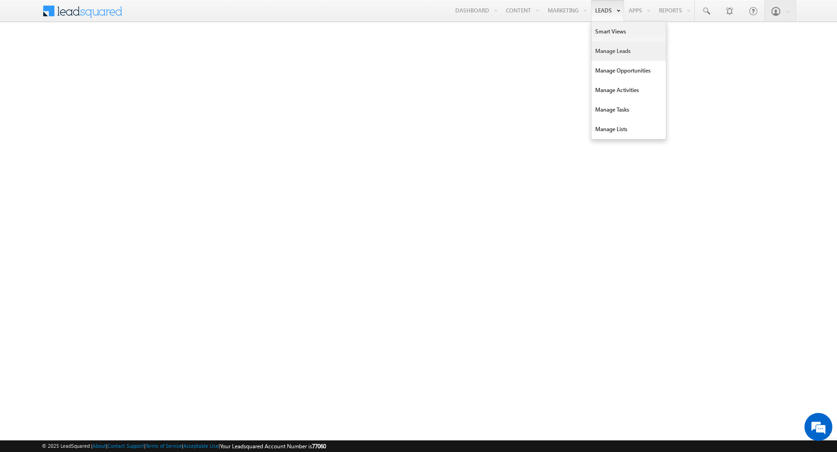
click at [614, 51] on link "Manage Leads" at bounding box center [629, 51] width 74 height 20
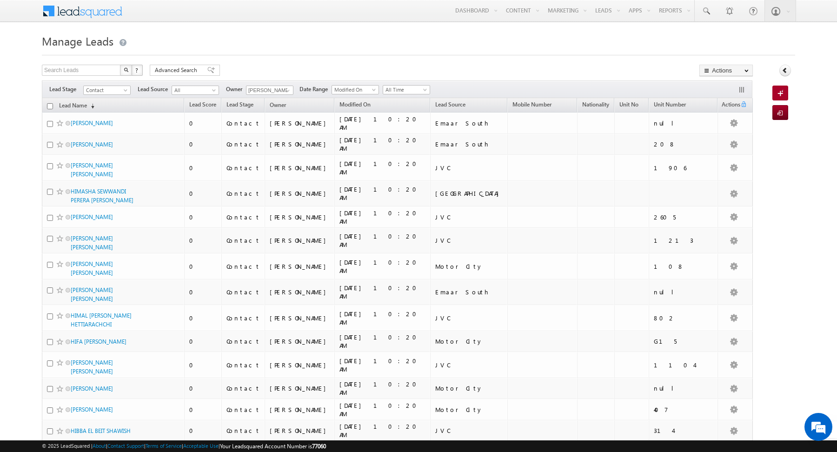
click at [50, 107] on input "checkbox" at bounding box center [50, 106] width 6 height 6
checkbox input "true"
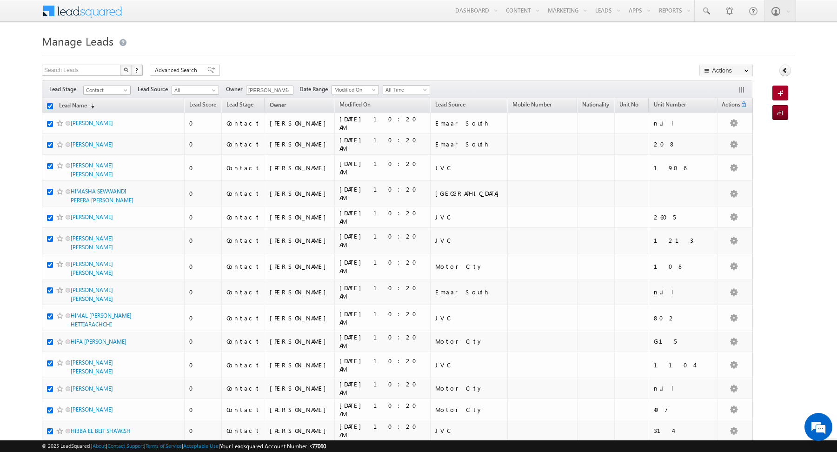
checkbox input "true"
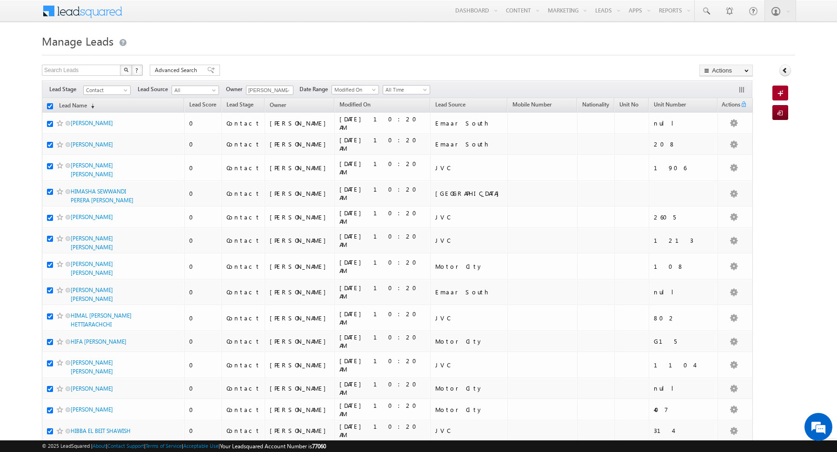
checkbox input "true"
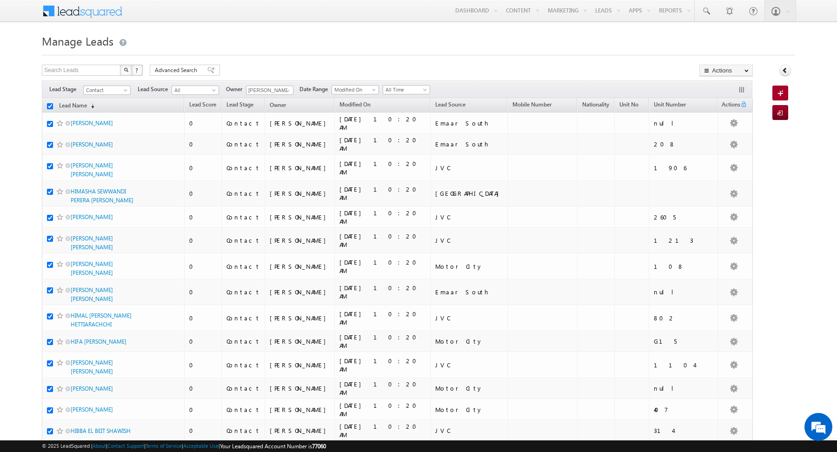
checkbox input "true"
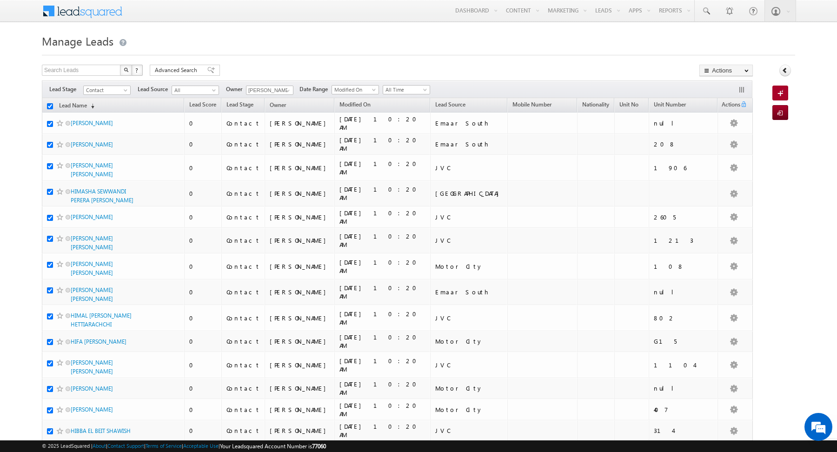
checkbox input "true"
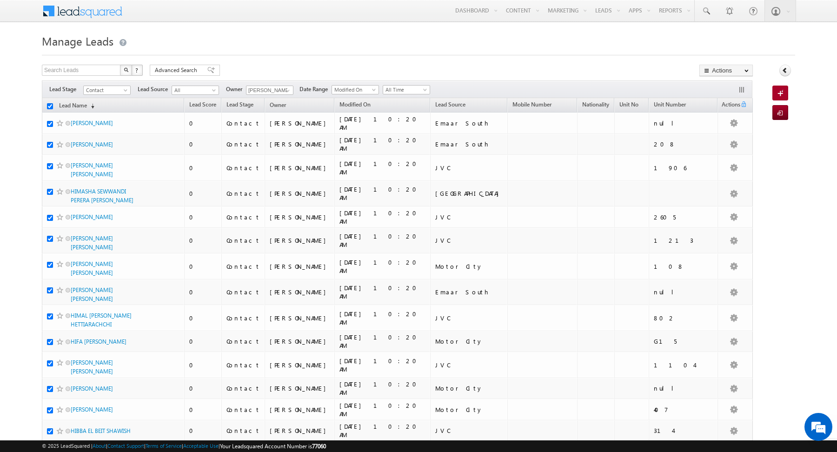
checkbox input "true"
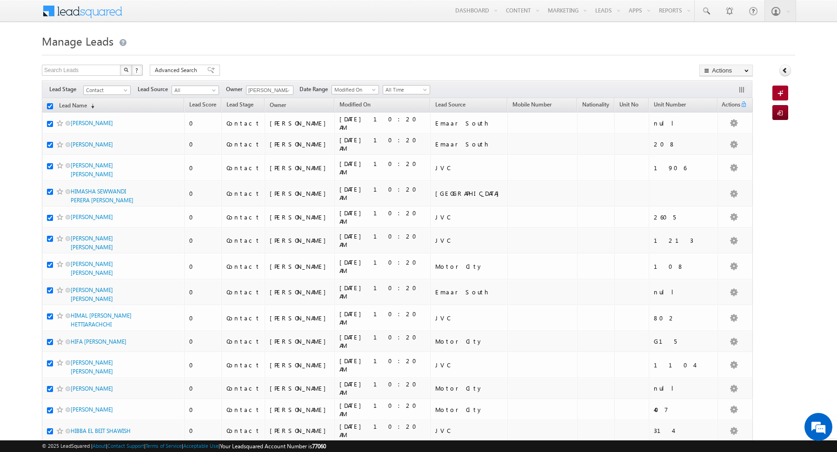
checkbox input "true"
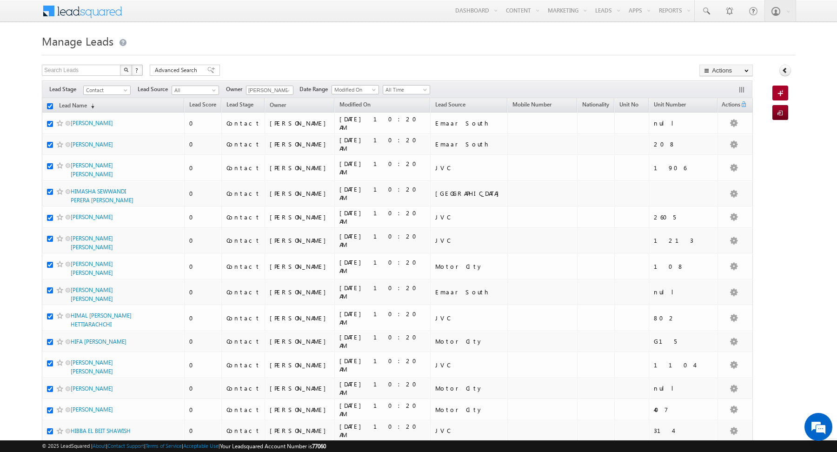
checkbox input "true"
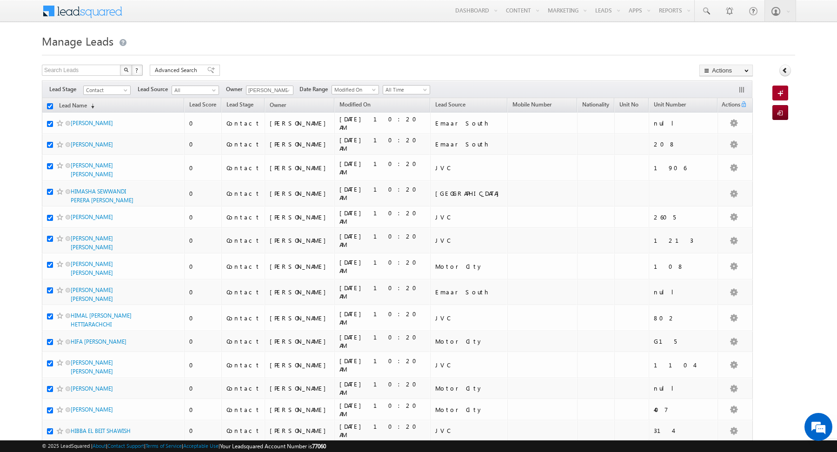
checkbox input "true"
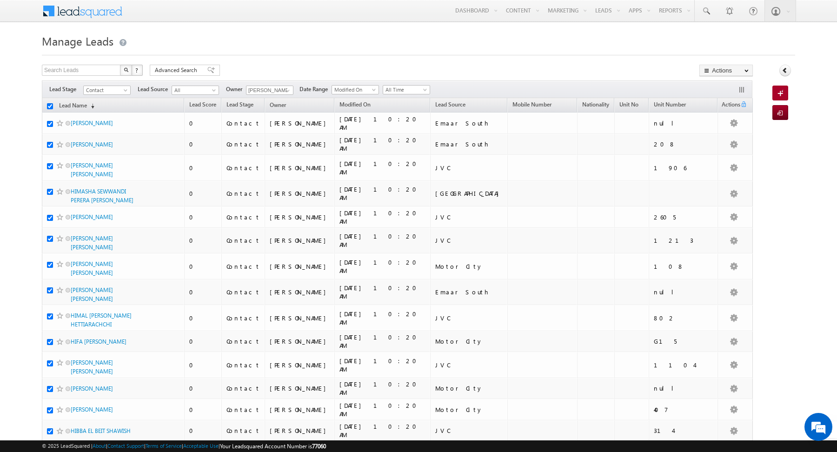
checkbox input "true"
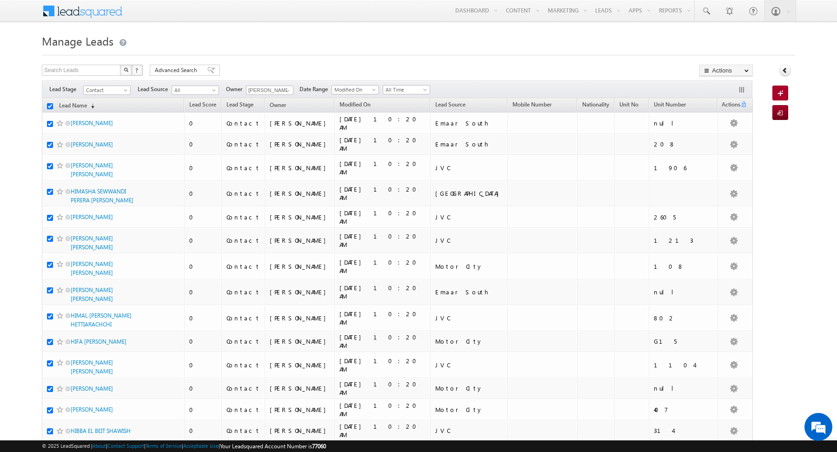
checkbox input "true"
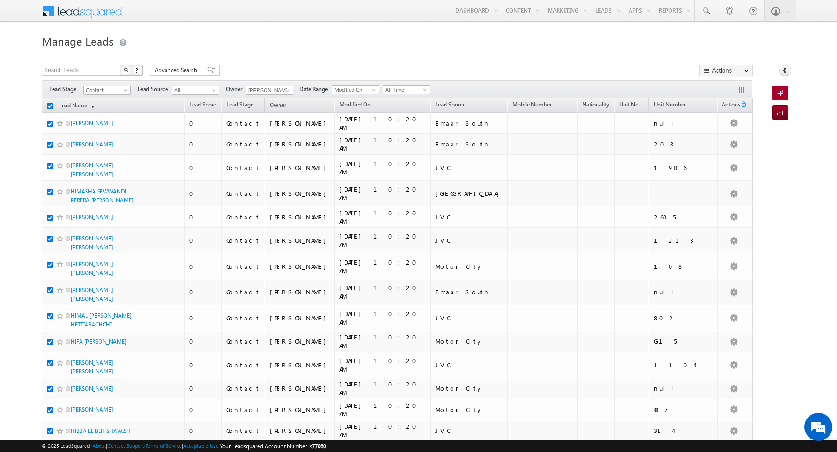
checkbox input "true"
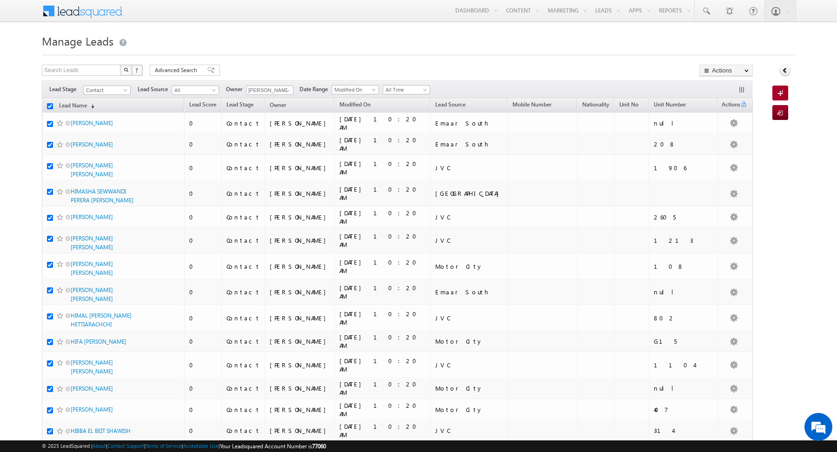
checkbox input "true"
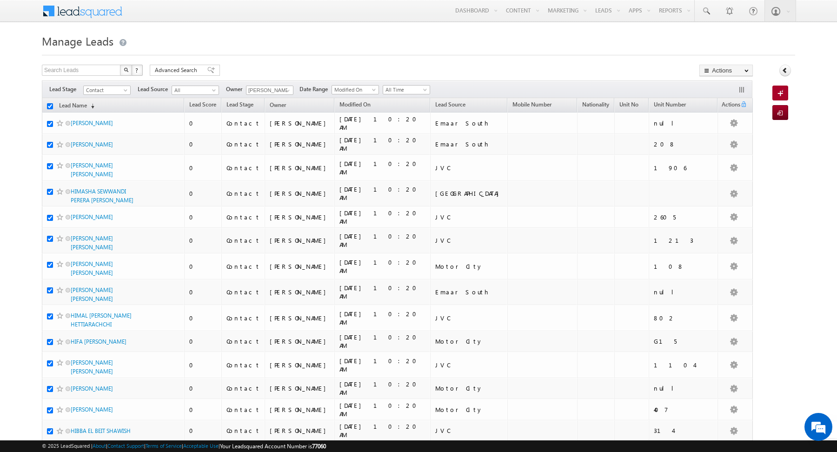
checkbox input "true"
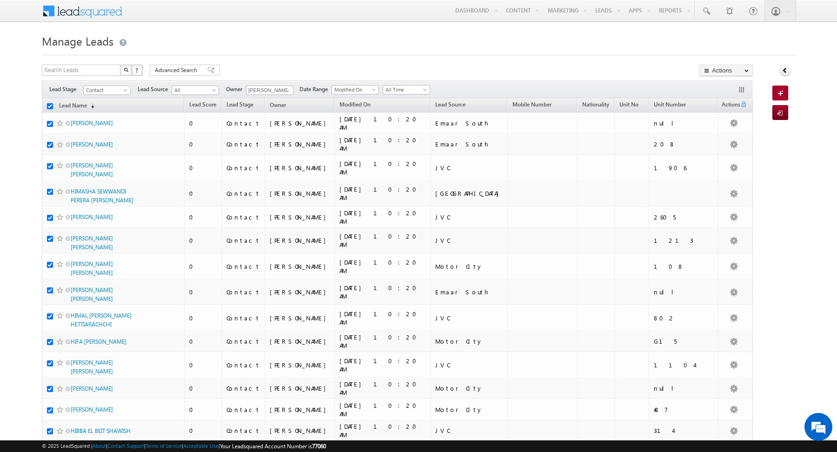
checkbox input "true"
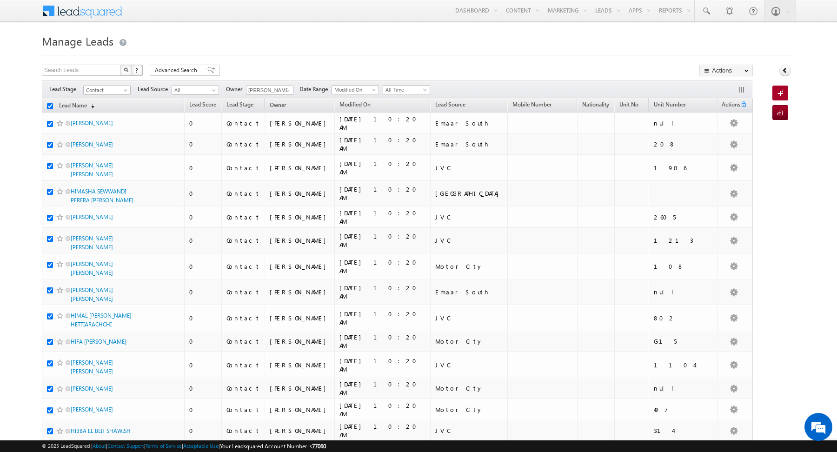
checkbox input "true"
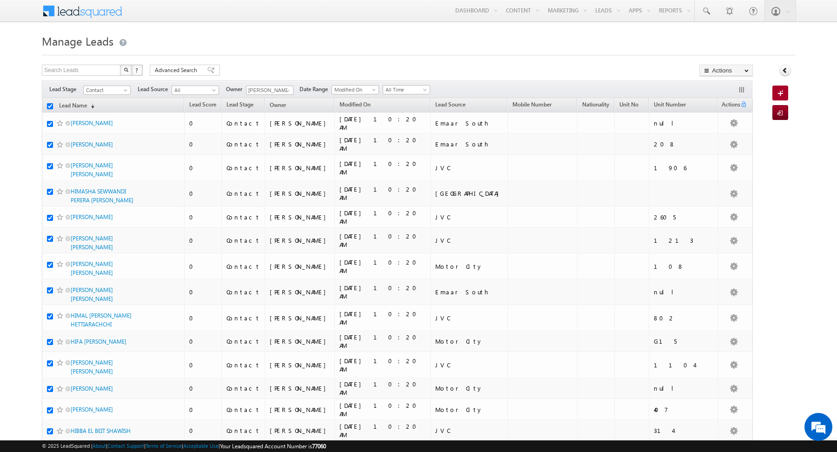
checkbox input "true"
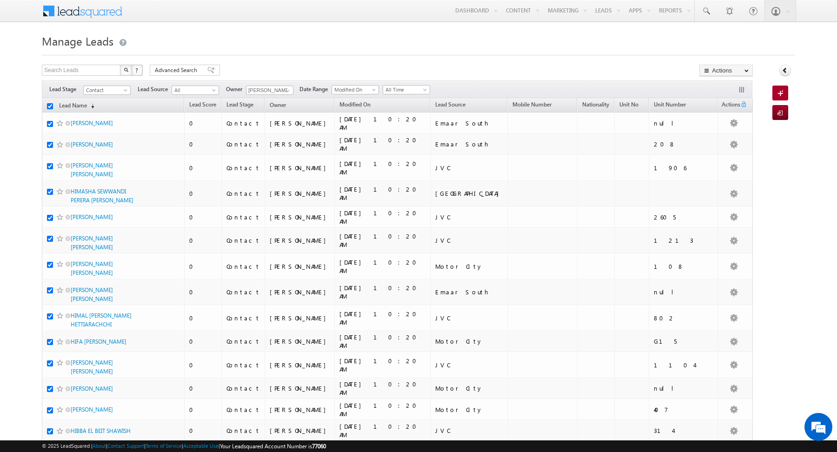
checkbox input "true"
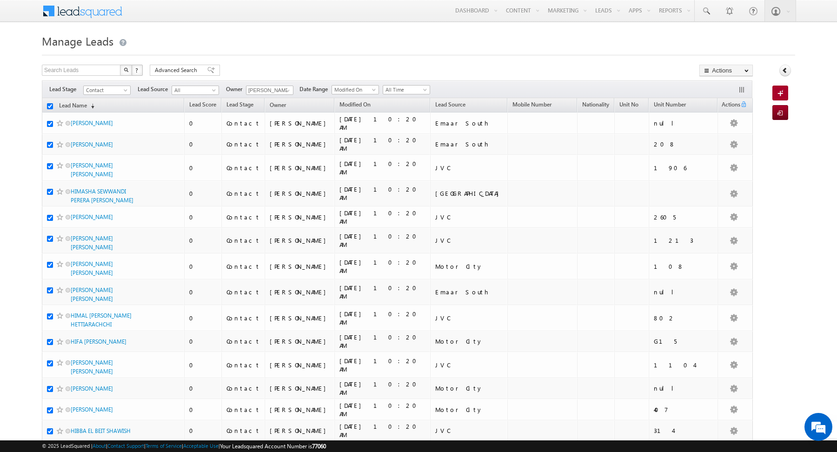
checkbox input "true"
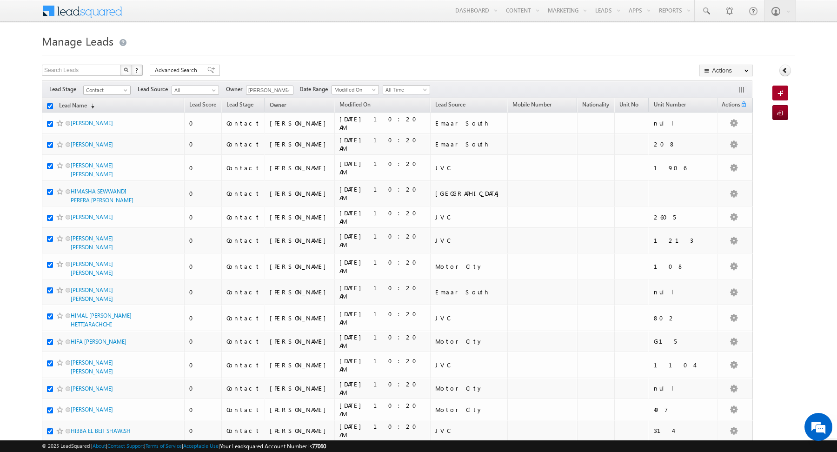
checkbox input "true"
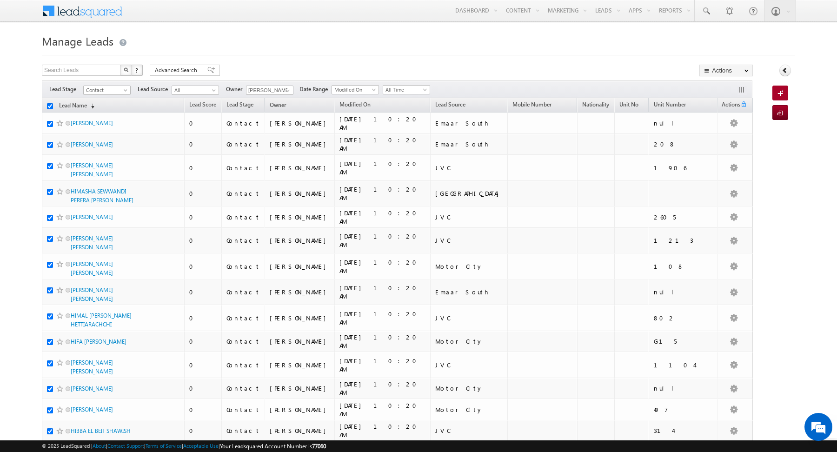
checkbox input "true"
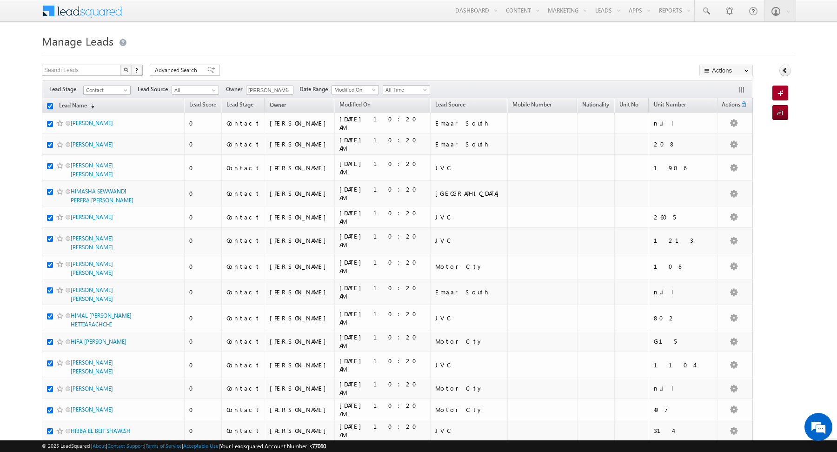
checkbox input "true"
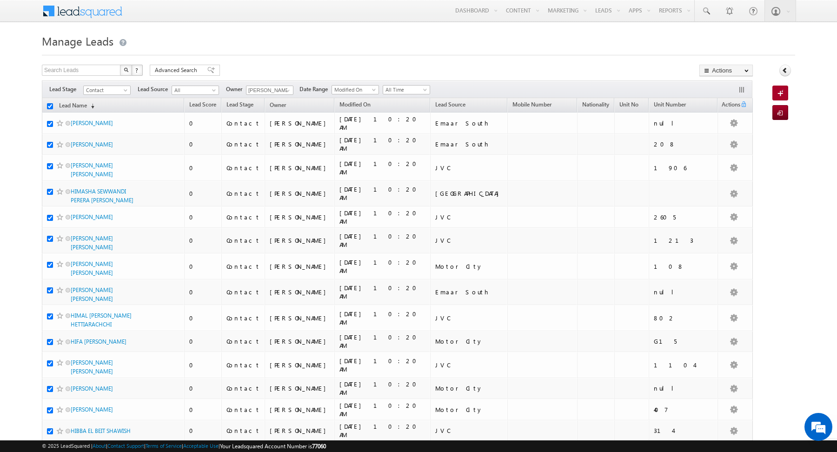
checkbox input "true"
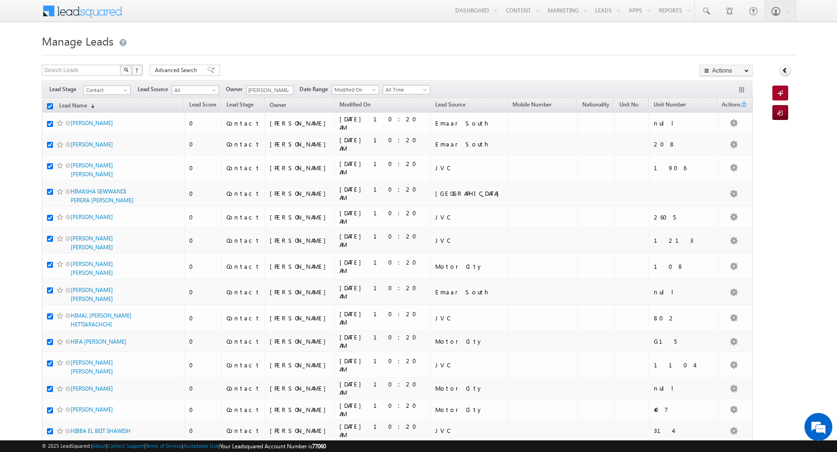
checkbox input "true"
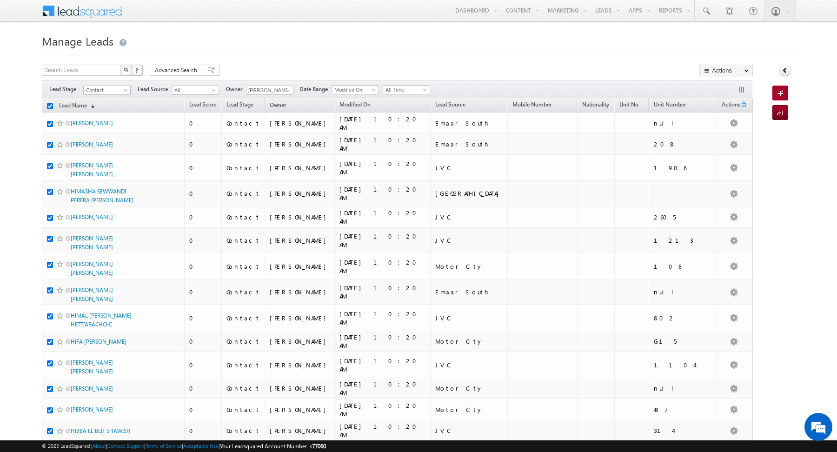
checkbox input "true"
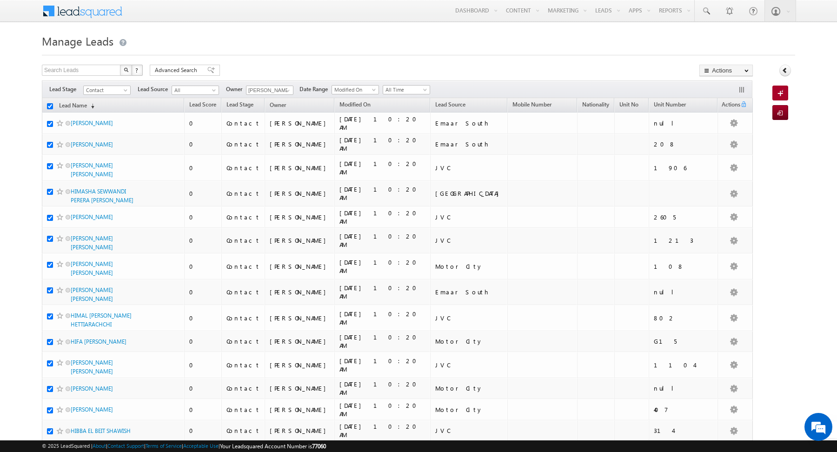
checkbox input "true"
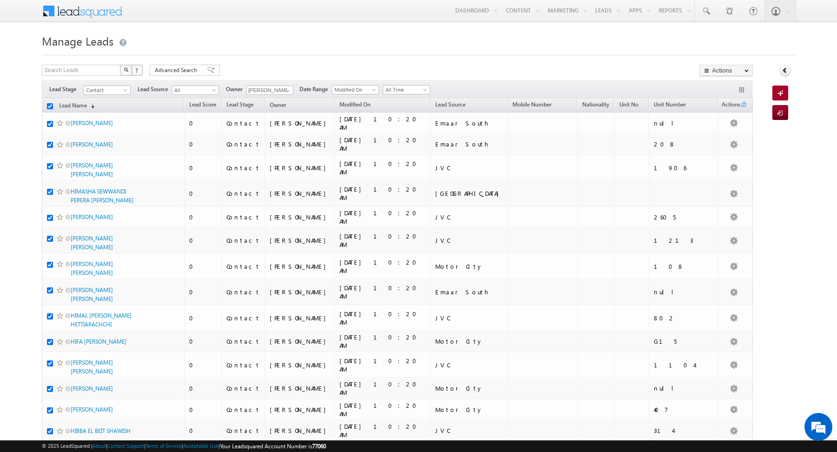
checkbox input "true"
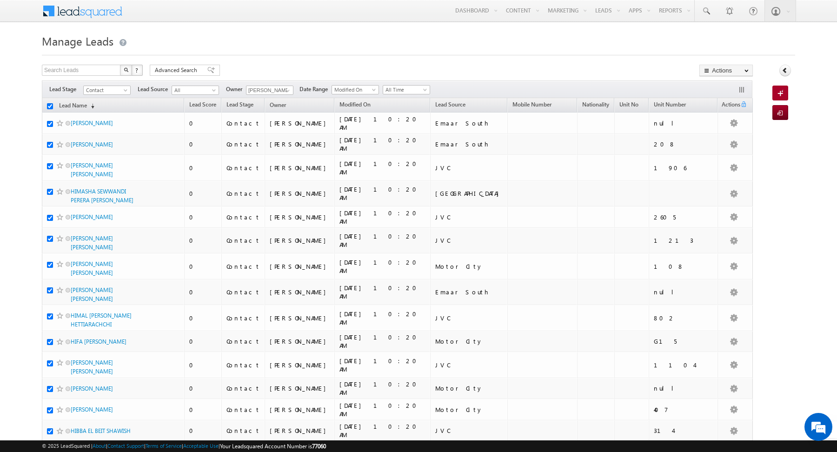
checkbox input "true"
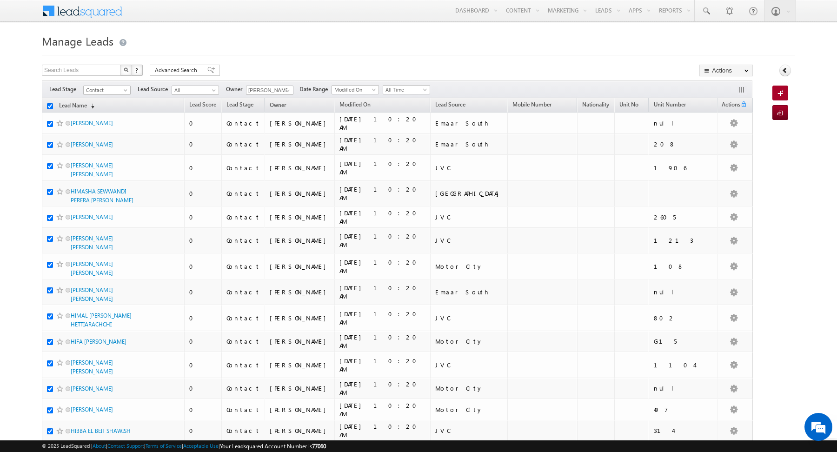
checkbox input "true"
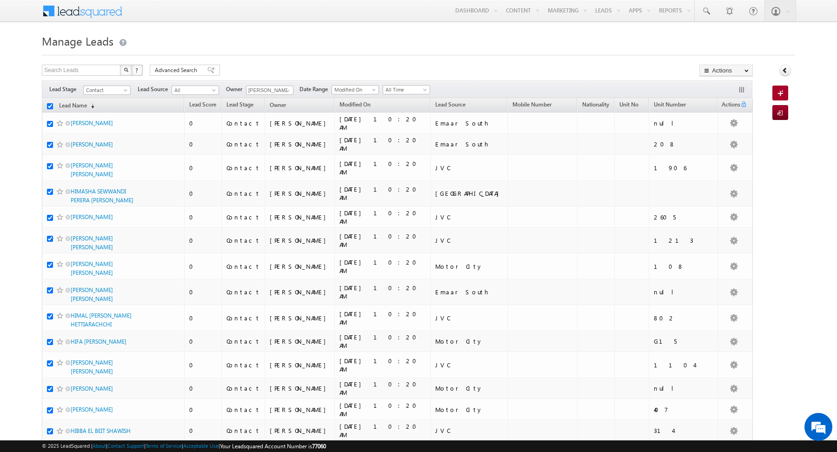
checkbox input "true"
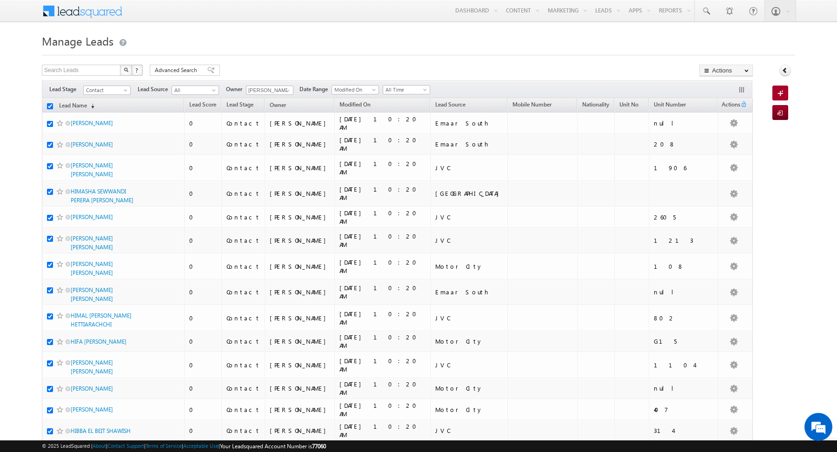
checkbox input "true"
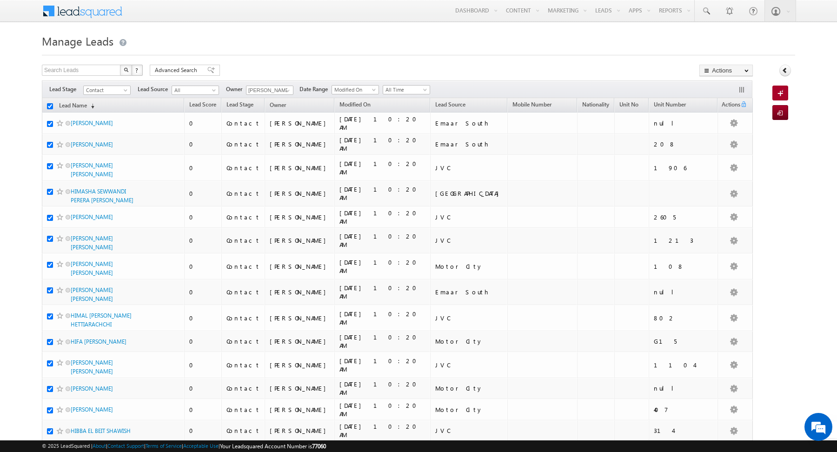
checkbox input "true"
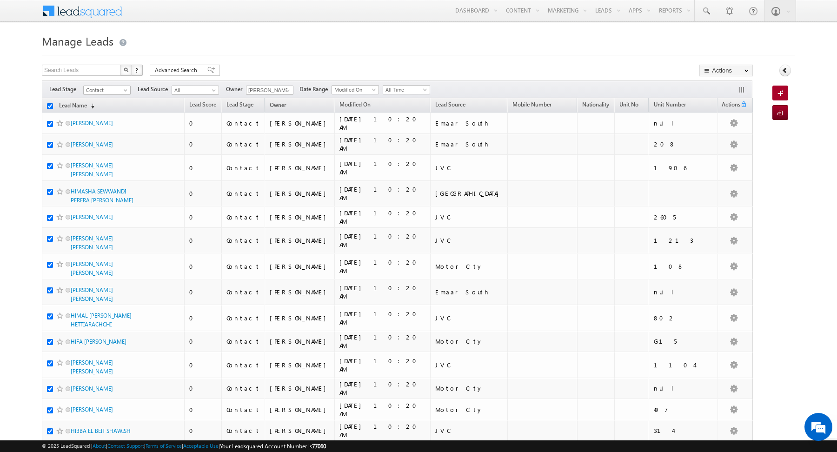
checkbox input "true"
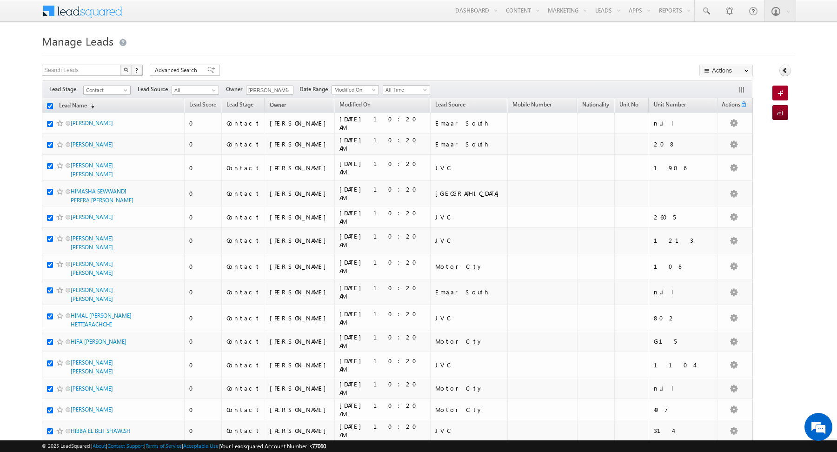
checkbox input "true"
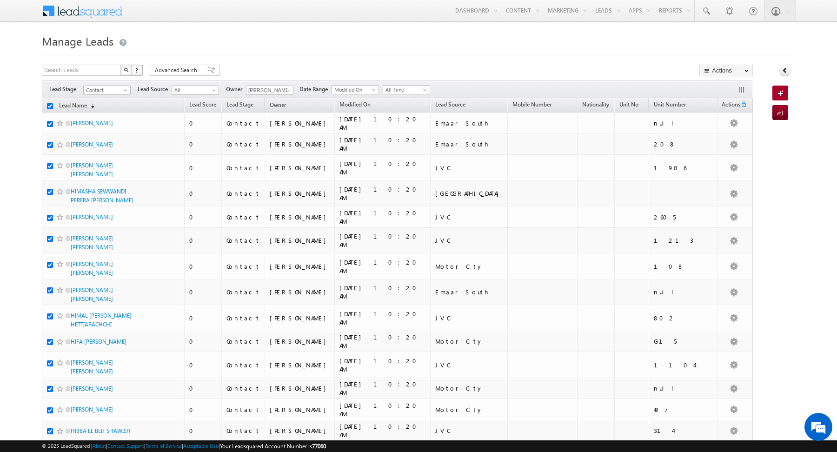
checkbox input "true"
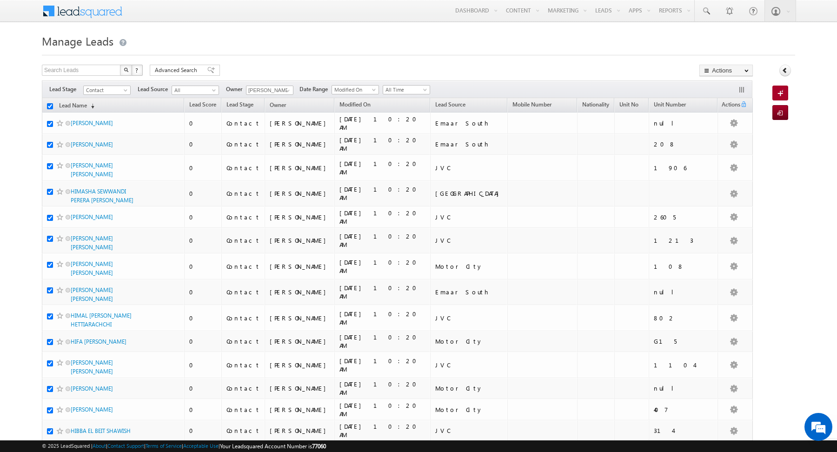
checkbox input "true"
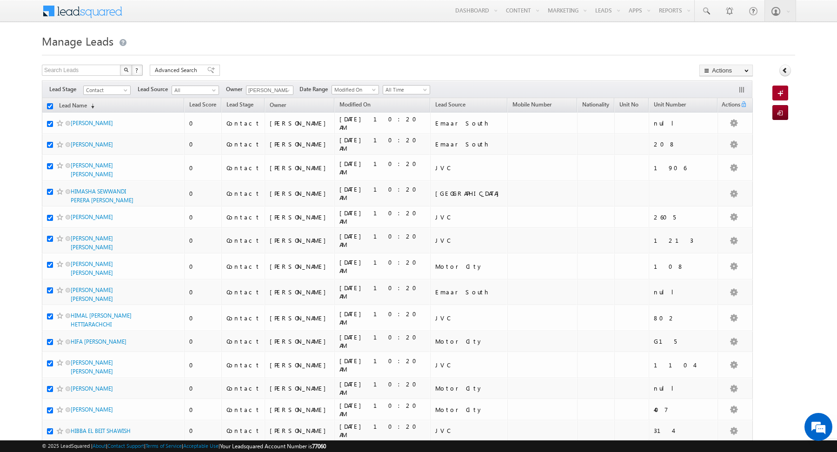
checkbox input "true"
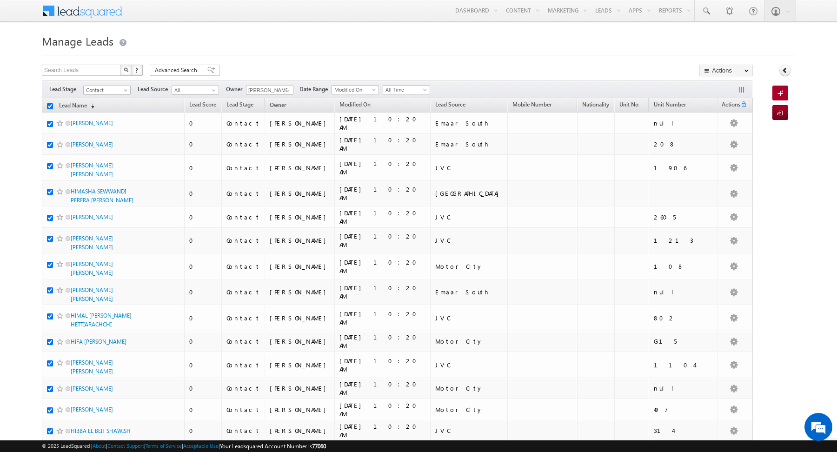
checkbox input "true"
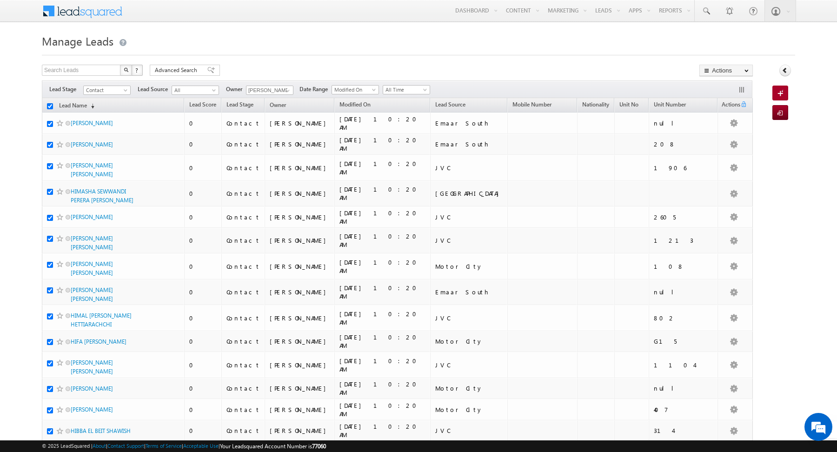
checkbox input "true"
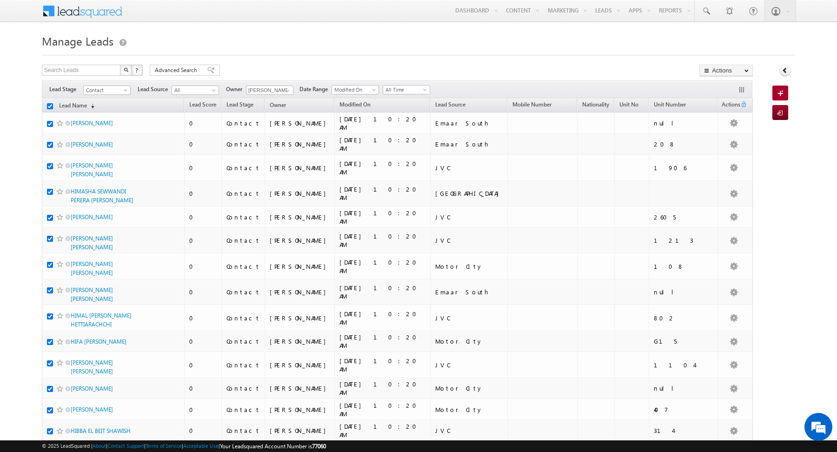
checkbox input "true"
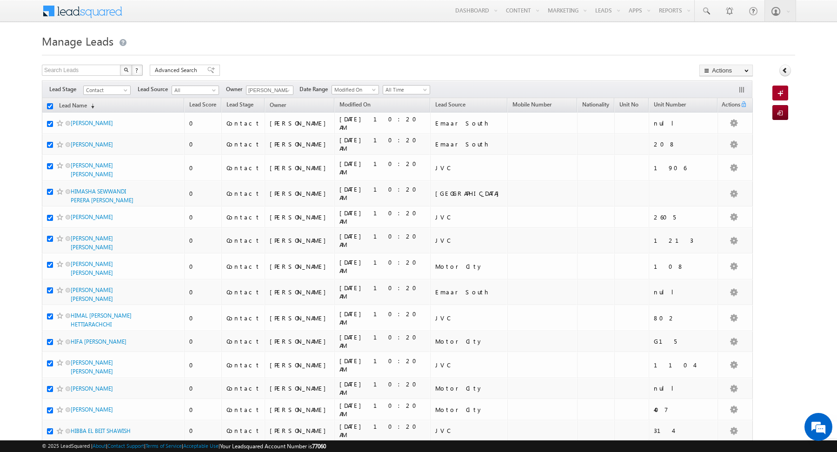
checkbox input "true"
click at [720, 150] on link "Change Owner" at bounding box center [726, 150] width 53 height 11
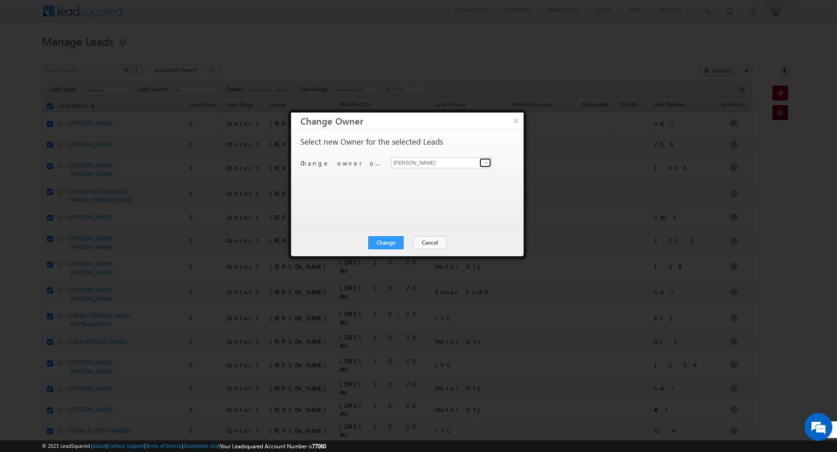
click at [482, 161] on link at bounding box center [486, 162] width 12 height 9
click at [427, 178] on span "[PERSON_NAME][EMAIL_ADDRESS][PERSON_NAME][DOMAIN_NAME]" at bounding box center [437, 180] width 84 height 7
click at [329, 193] on div "Select new Owner for the selected Leads Change owner of 200 leads to [PERSON_NA…" at bounding box center [407, 175] width 212 height 74
click at [390, 246] on button "Change" at bounding box center [385, 242] width 35 height 13
click at [410, 242] on button "Close" at bounding box center [409, 242] width 30 height 13
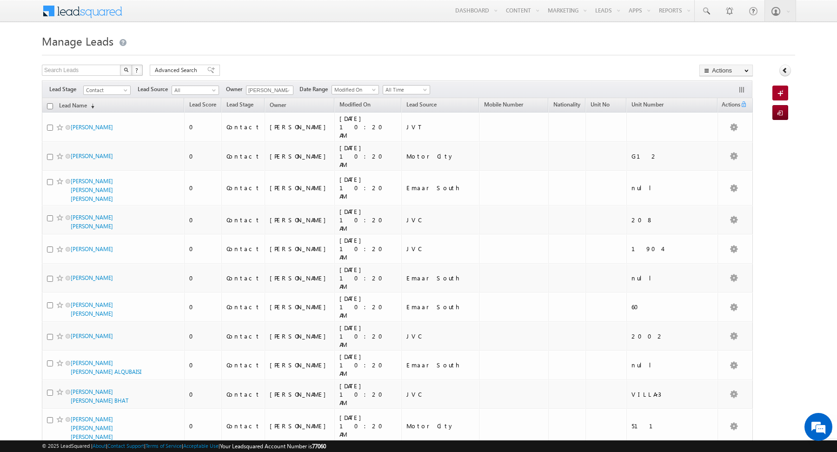
click at [50, 105] on input "checkbox" at bounding box center [50, 106] width 6 height 6
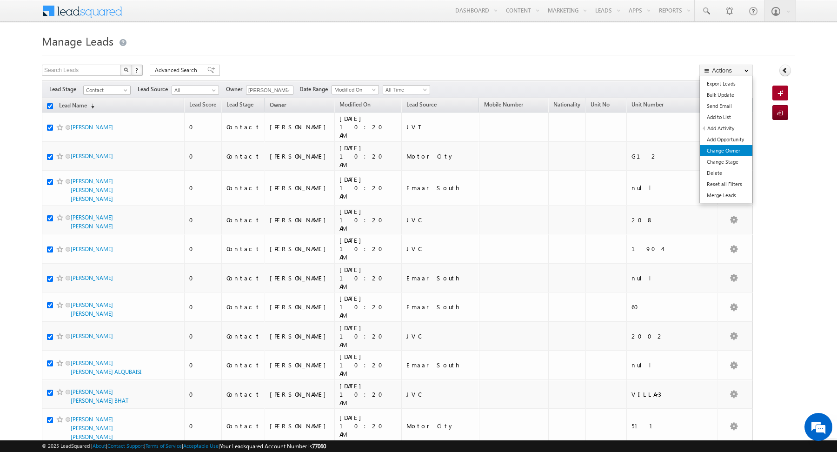
click at [715, 153] on link "Change Owner" at bounding box center [726, 150] width 53 height 11
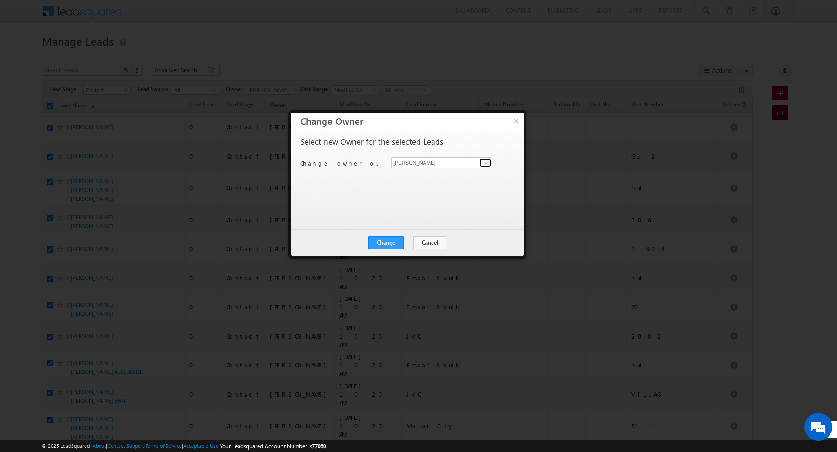
click at [484, 163] on span at bounding box center [486, 162] width 7 height 7
click at [453, 175] on link "[PERSON_NAME] [PERSON_NAME][EMAIL_ADDRESS][PERSON_NAME][DOMAIN_NAME]" at bounding box center [441, 177] width 101 height 18
click at [382, 190] on div "Select new Owner for the selected Leads Change owner of 200 leads to [PERSON_NA…" at bounding box center [407, 175] width 212 height 74
click at [388, 241] on button "Change" at bounding box center [385, 242] width 35 height 13
click at [412, 238] on button "Close" at bounding box center [409, 242] width 30 height 13
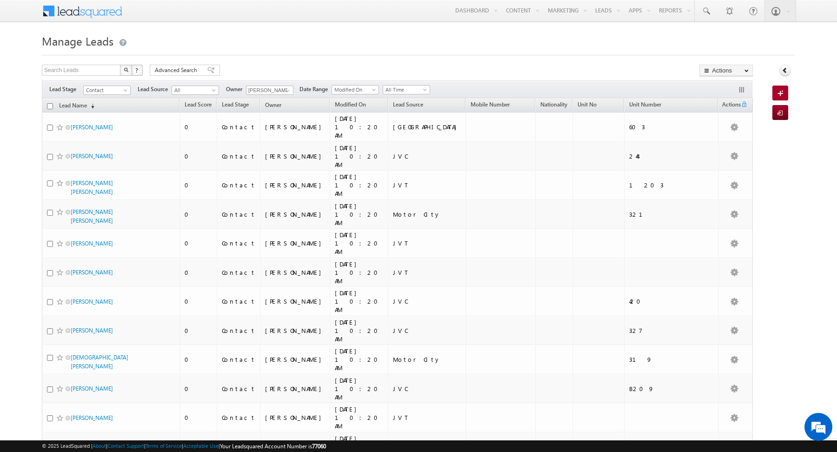
click at [48, 104] on input "checkbox" at bounding box center [50, 106] width 6 height 6
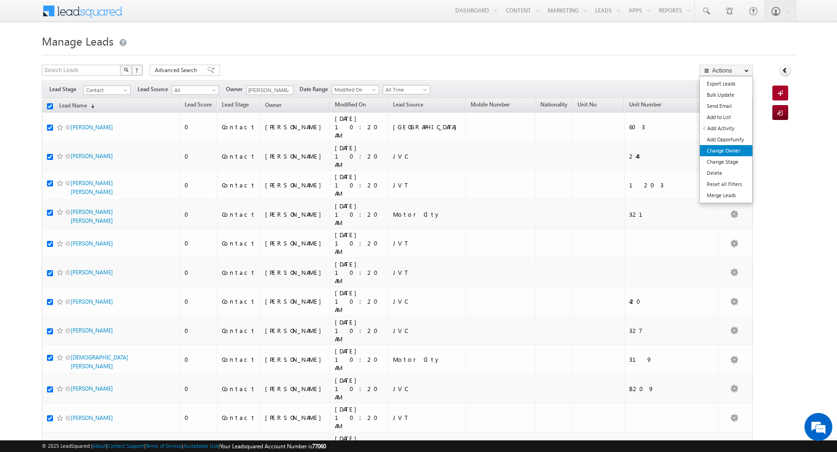
click at [717, 151] on link "Change Owner" at bounding box center [726, 150] width 53 height 11
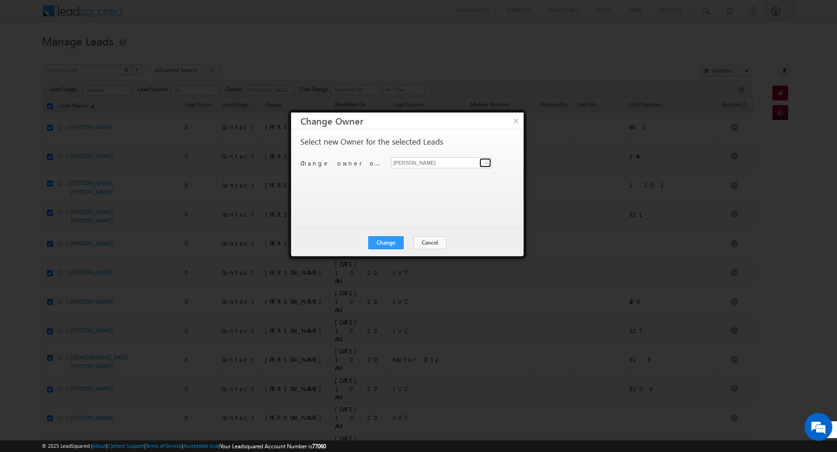
click at [486, 162] on span at bounding box center [486, 162] width 7 height 7
click at [442, 192] on link "[PERSON_NAME] [PERSON_NAME][EMAIL_ADDRESS][PERSON_NAME][DOMAIN_NAME]" at bounding box center [441, 194] width 101 height 18
click at [356, 197] on div "Select new Owner for the selected Leads Change owner of 200 leads to [PERSON_NA…" at bounding box center [407, 175] width 212 height 74
click at [386, 243] on button "Change" at bounding box center [385, 242] width 35 height 13
click at [417, 242] on button "Close" at bounding box center [409, 242] width 30 height 13
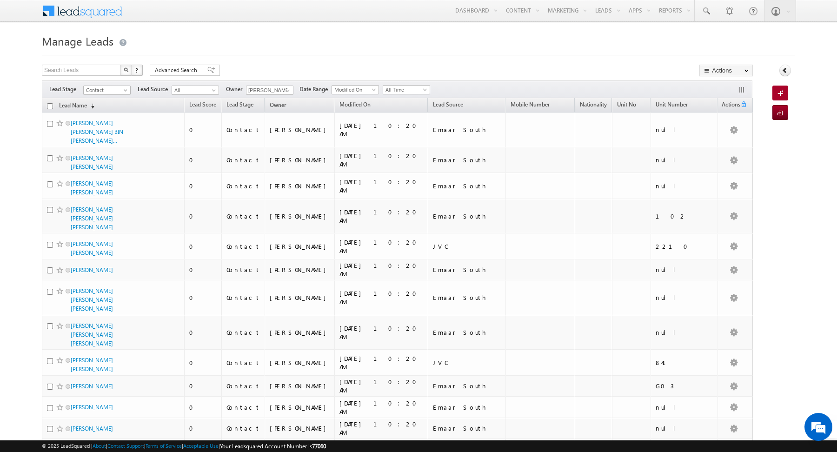
click at [50, 107] on input "checkbox" at bounding box center [50, 106] width 6 height 6
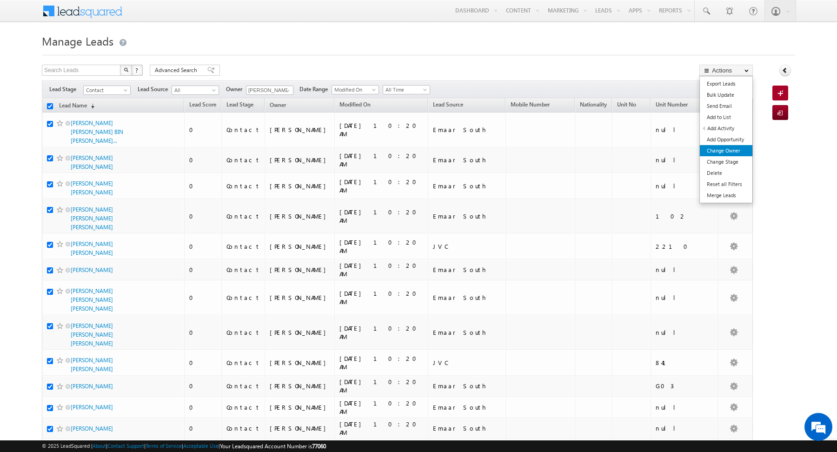
click at [719, 152] on link "Change Owner" at bounding box center [726, 150] width 53 height 11
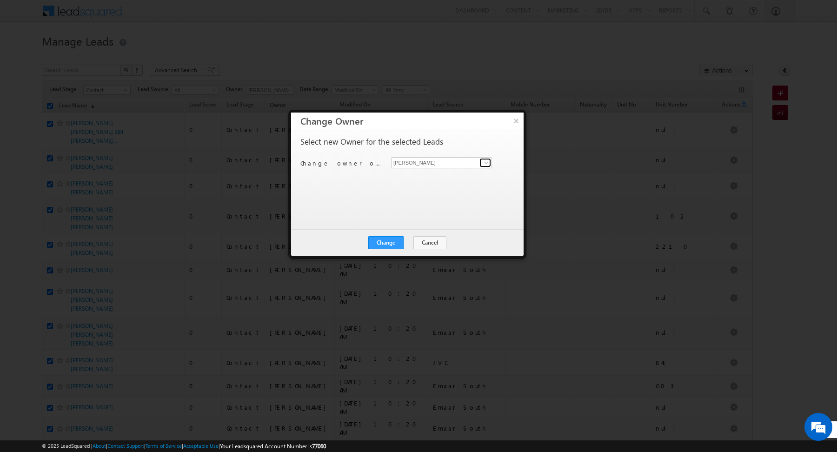
click at [490, 167] on link at bounding box center [486, 162] width 12 height 9
click at [443, 173] on link "[PERSON_NAME] [PERSON_NAME][EMAIL_ADDRESS][PERSON_NAME][DOMAIN_NAME]" at bounding box center [441, 177] width 101 height 18
click at [368, 191] on div "Select new Owner for the selected Leads Change owner of 200 leads to [PERSON_NA…" at bounding box center [407, 175] width 212 height 74
click at [389, 248] on button "Change" at bounding box center [385, 242] width 35 height 13
click at [405, 247] on button "Close" at bounding box center [409, 242] width 30 height 13
